Goal: Task Accomplishment & Management: Manage account settings

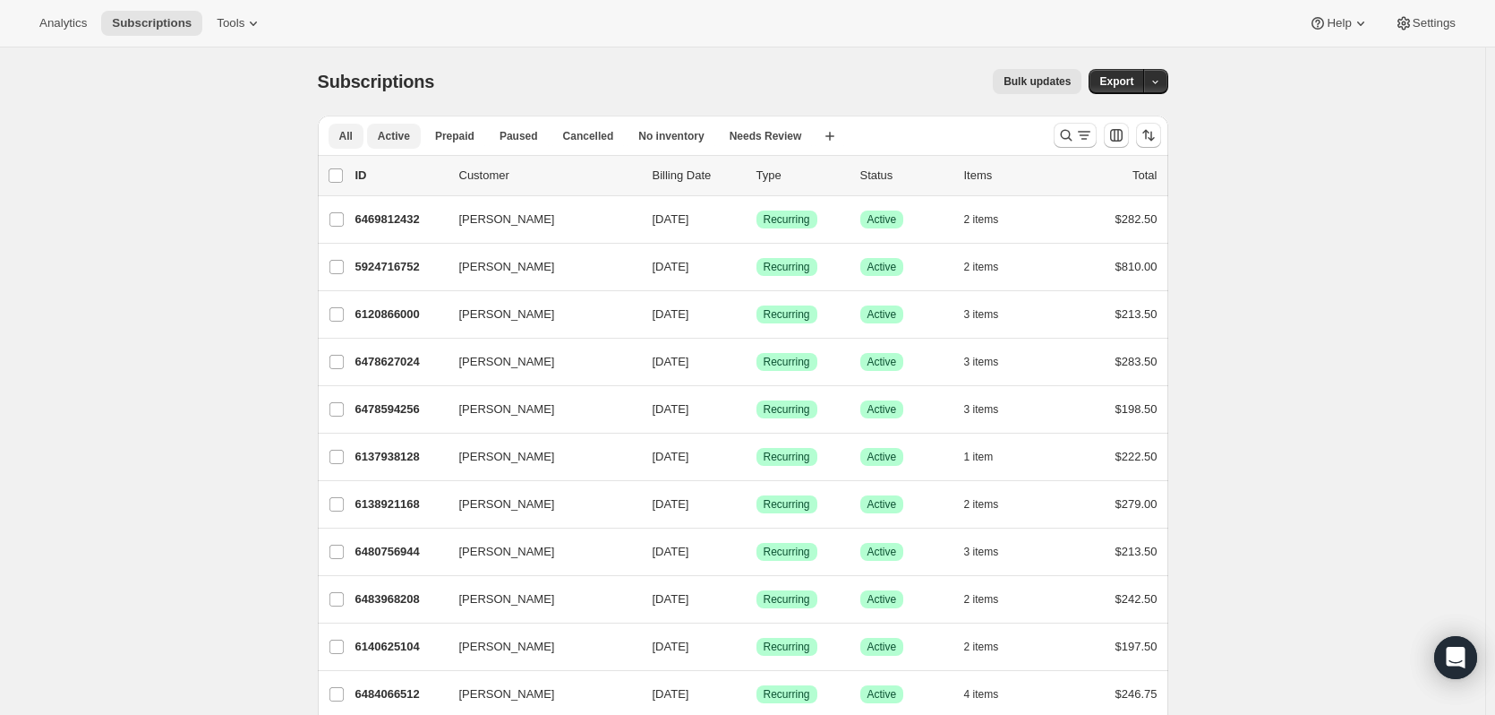
click at [416, 137] on button "Active" at bounding box center [394, 136] width 54 height 25
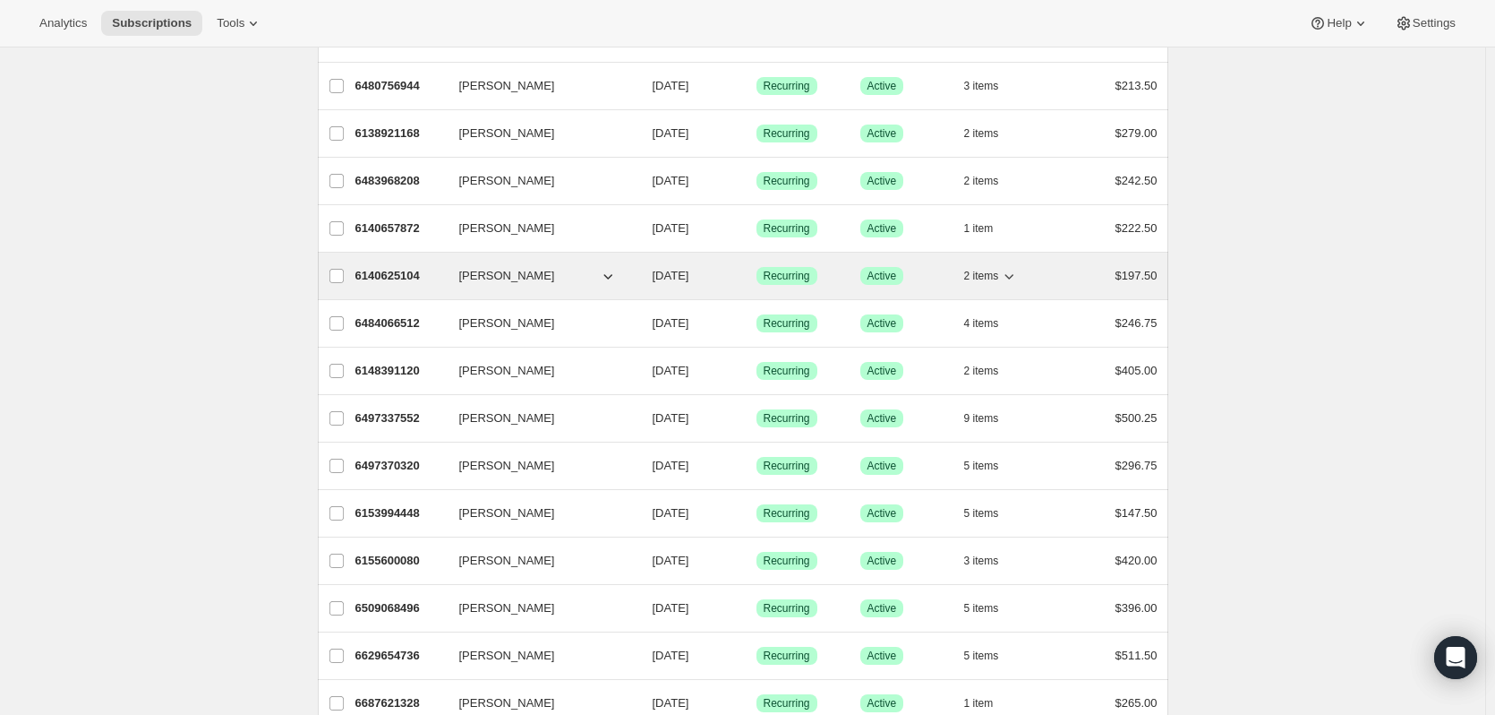
scroll to position [448, 0]
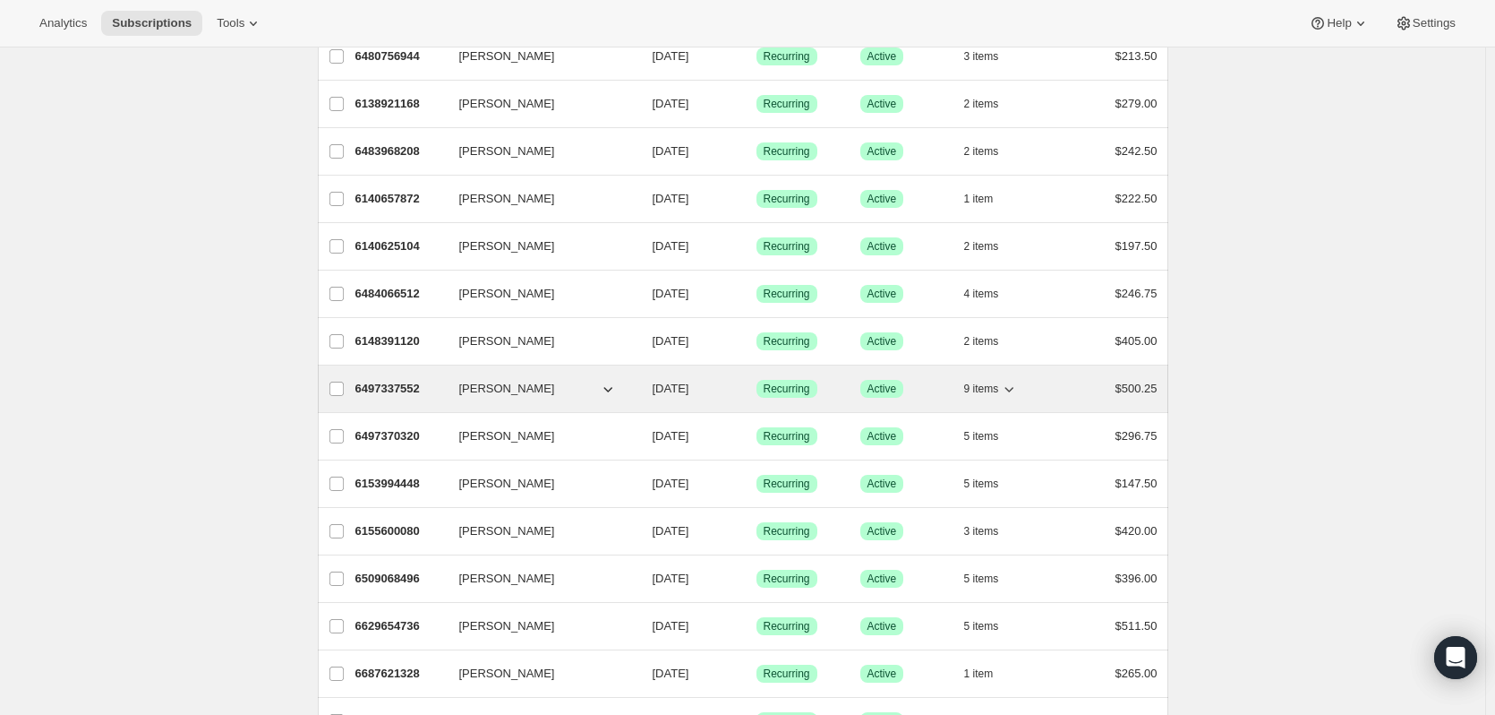
click at [394, 385] on p "6497337552" at bounding box center [400, 389] width 90 height 18
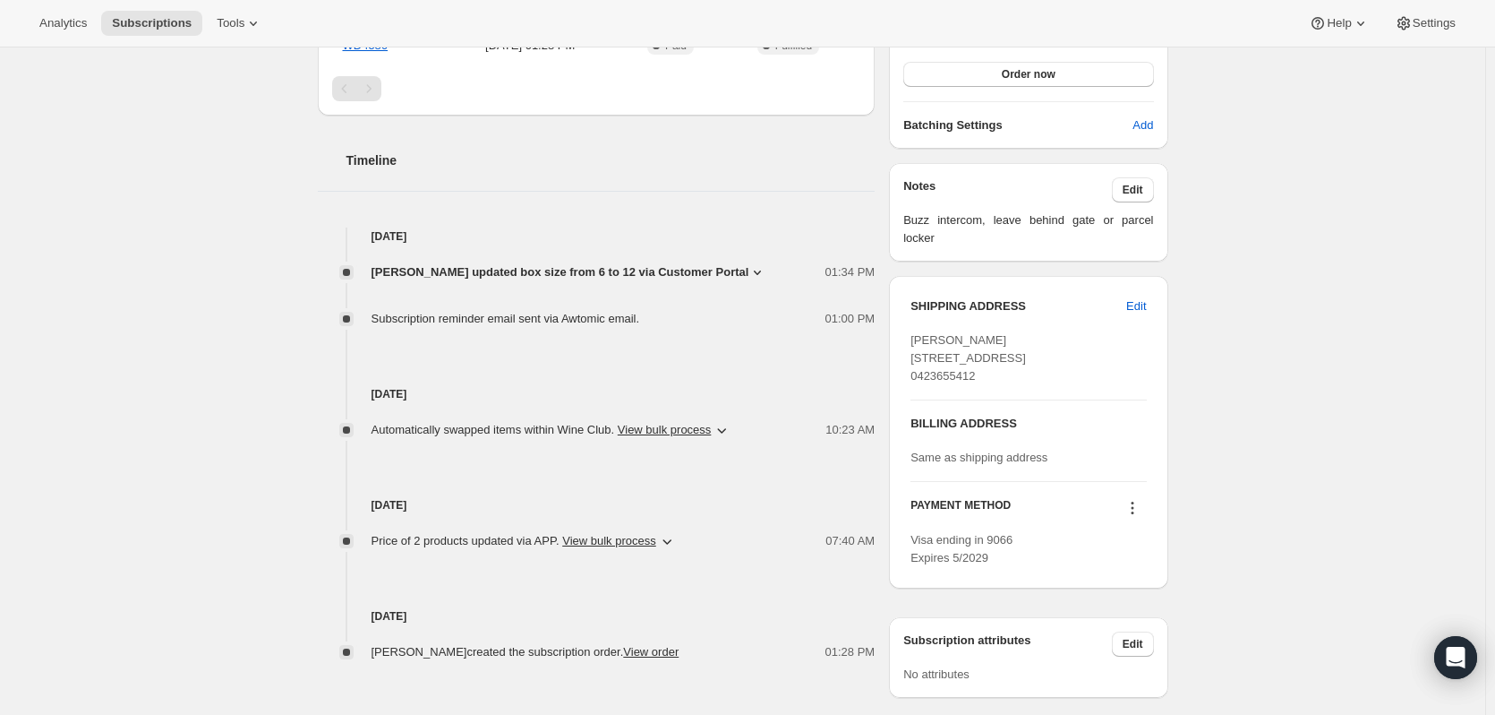
scroll to position [537, 0]
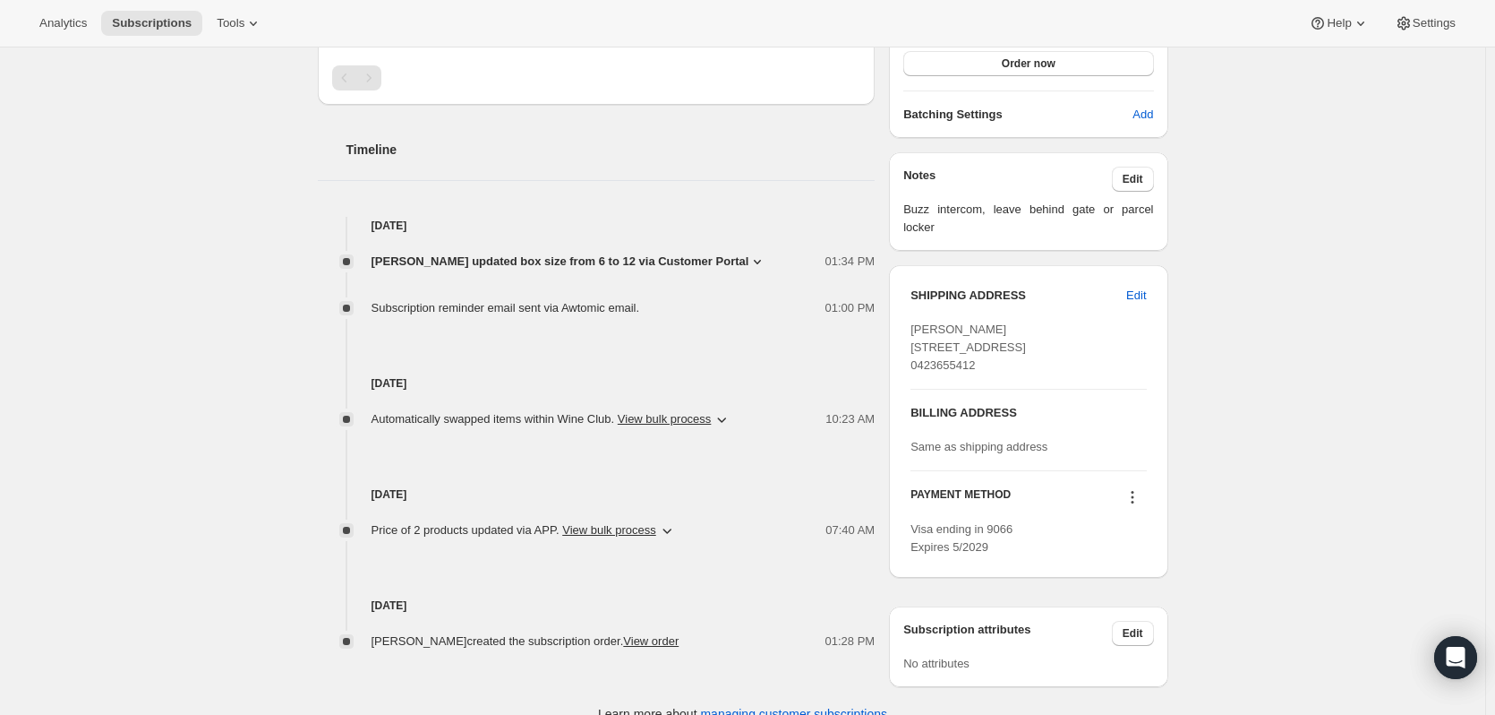
click at [754, 260] on icon at bounding box center [757, 262] width 7 height 4
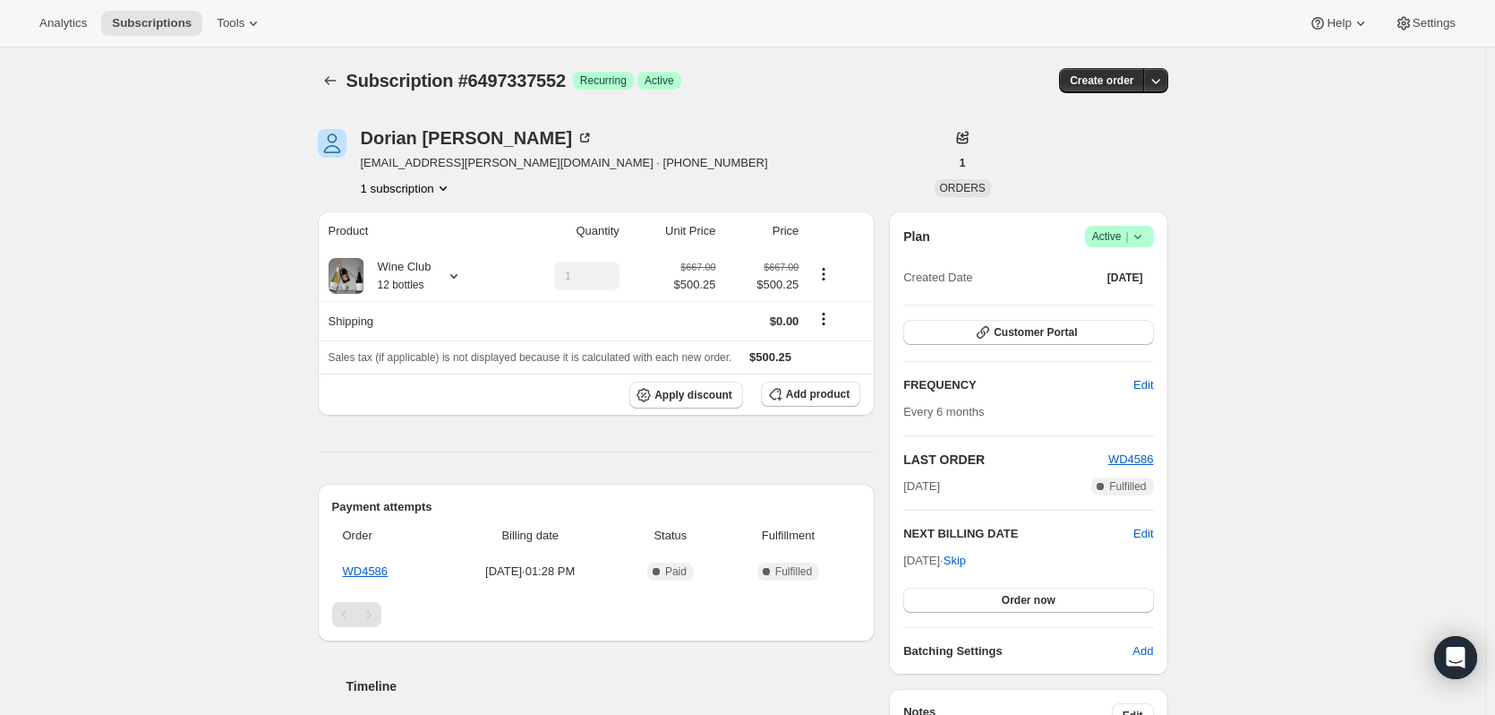
scroll to position [0, 0]
click at [52, 26] on span "Analytics" at bounding box center [62, 23] width 47 height 14
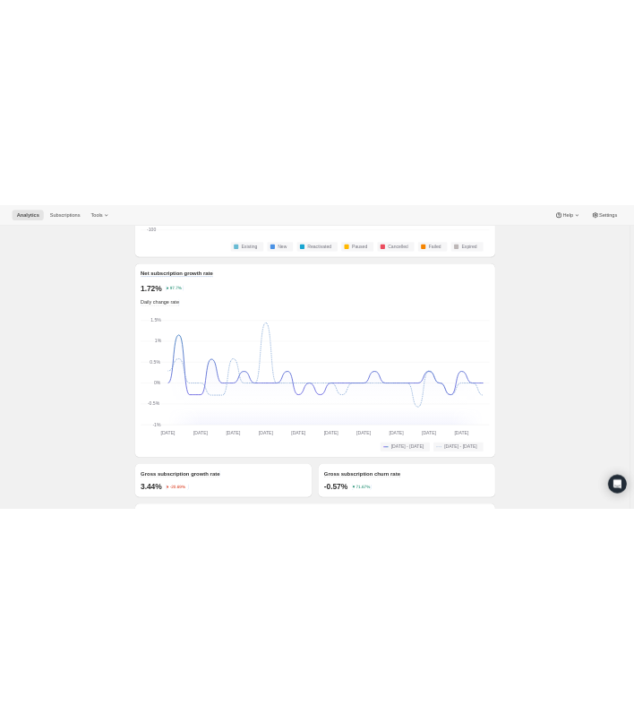
scroll to position [1177, 0]
